Goal: Transaction & Acquisition: Purchase product/service

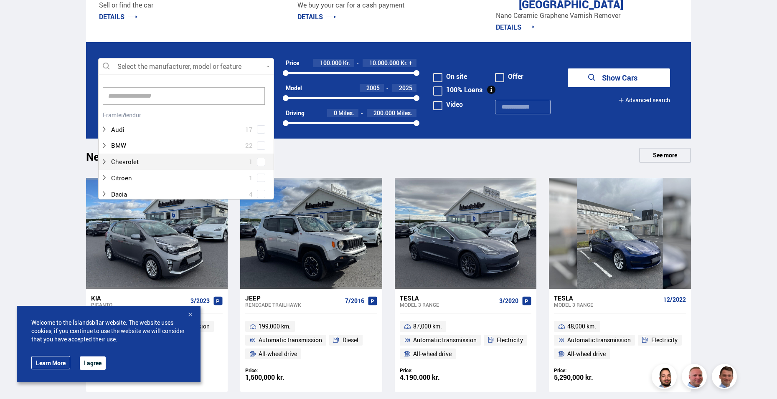
scroll to position [125, 173]
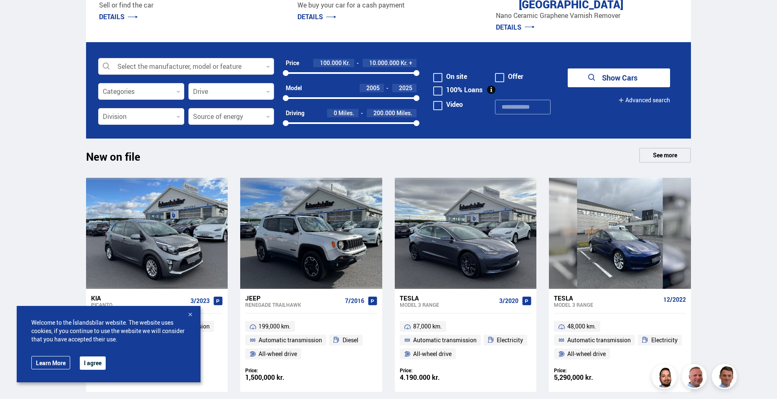
click at [93, 360] on button "I agree" at bounding box center [93, 363] width 26 height 13
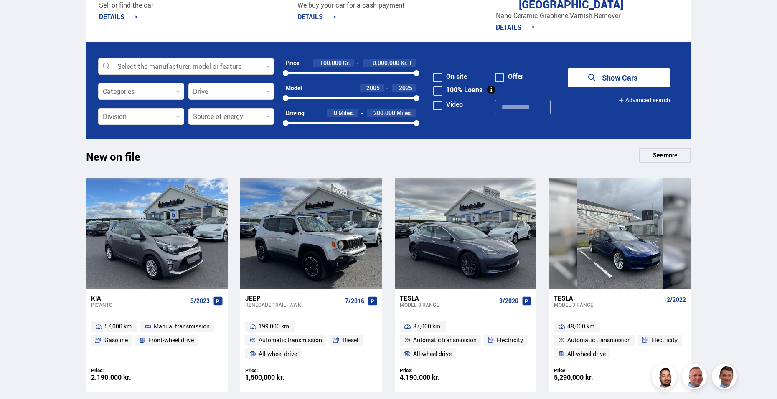
click at [267, 65] on icon at bounding box center [268, 67] width 4 height 4
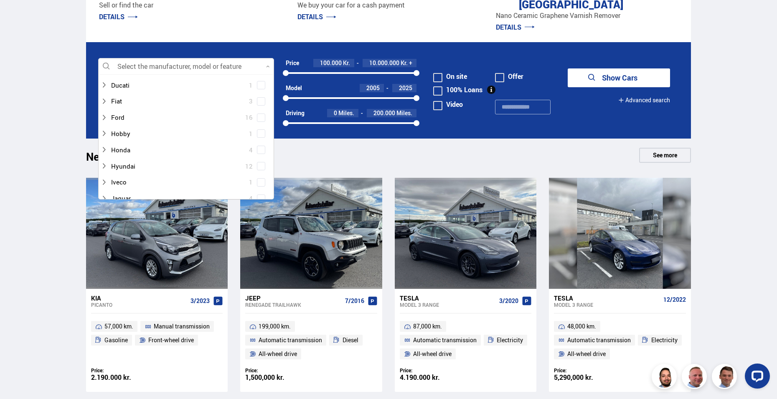
scroll to position [0, 0]
click at [259, 116] on span at bounding box center [260, 117] width 3 height 3
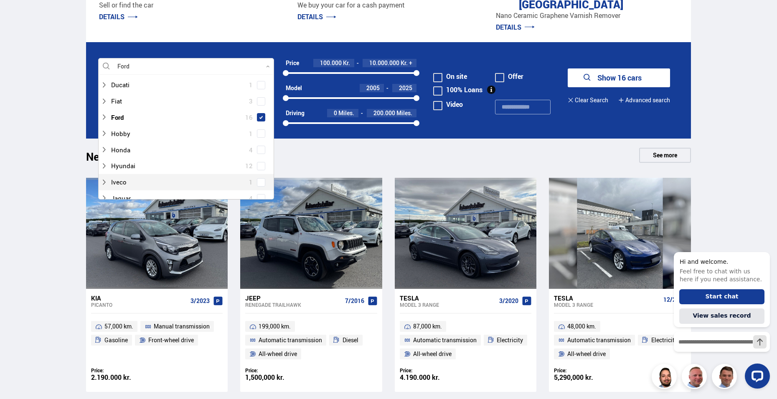
scroll to position [183, 0]
click at [257, 169] on span at bounding box center [261, 173] width 8 height 8
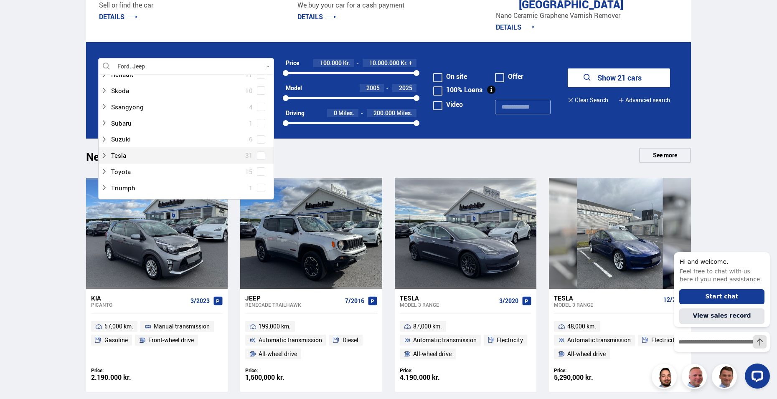
scroll to position [559, 0]
click at [633, 69] on button "Show 21 cars" at bounding box center [619, 78] width 102 height 19
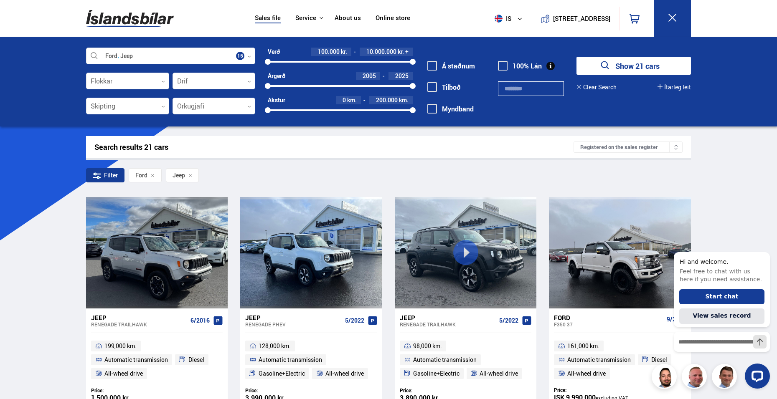
click at [344, 19] on link "About us" at bounding box center [348, 18] width 26 height 9
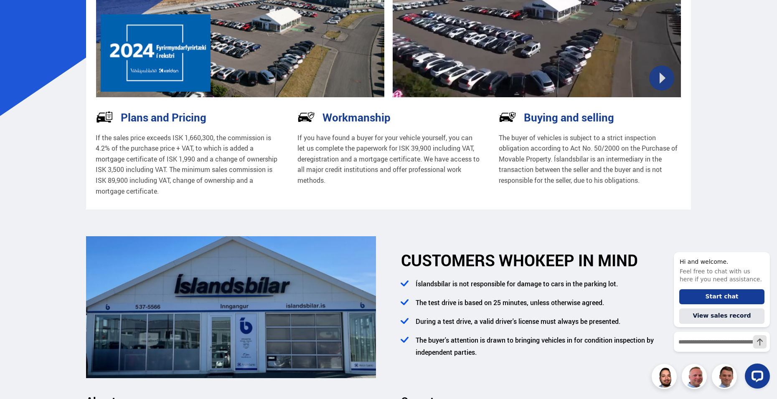
scroll to position [125, 0]
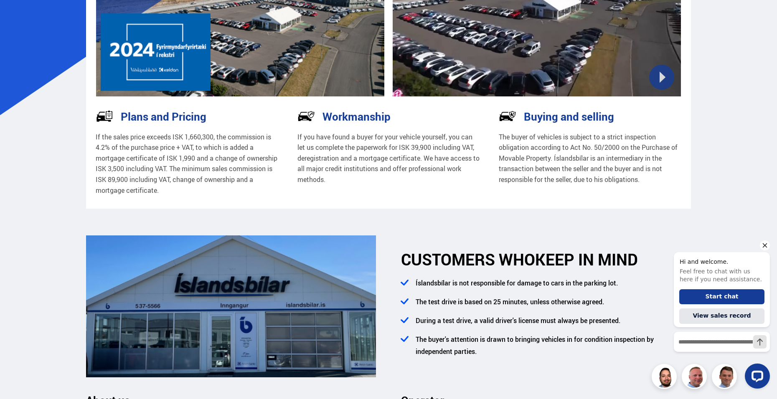
click at [764, 245] on icon "Hide greeting" at bounding box center [765, 246] width 10 height 10
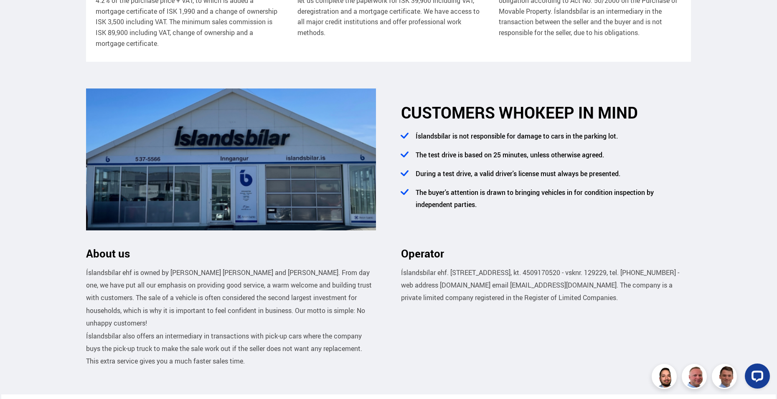
scroll to position [292, 0]
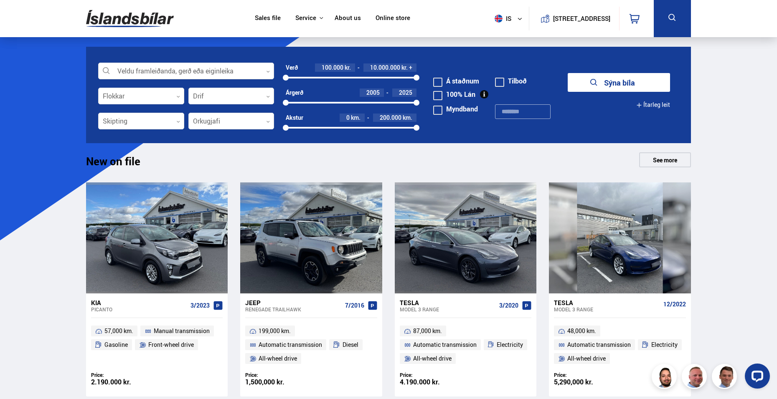
scroll to position [161, 0]
